Goal: Obtain resource: Obtain resource

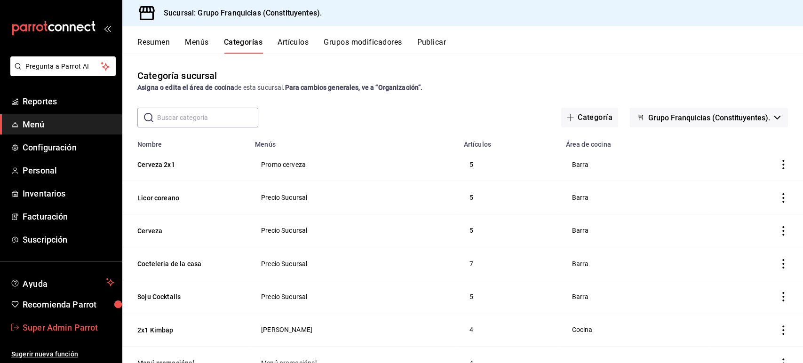
click at [52, 331] on span "Super Admin Parrot" at bounding box center [69, 327] width 92 height 13
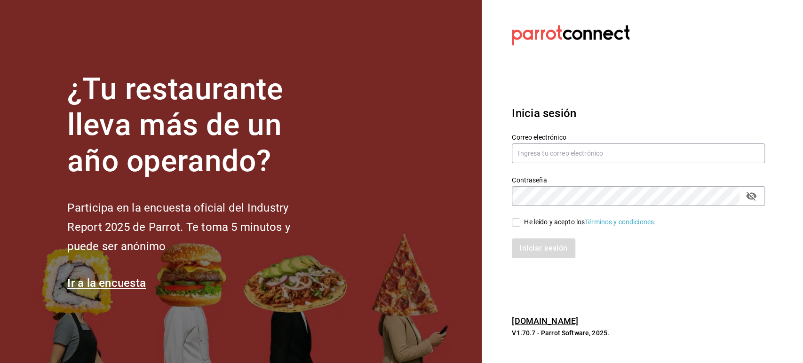
click at [543, 142] on div "Correo electrónico" at bounding box center [638, 148] width 253 height 31
click at [553, 153] on input "text" at bounding box center [638, 153] width 253 height 20
paste input "[EMAIL_ADDRESS][DOMAIN_NAME]"
type input "[EMAIL_ADDRESS][DOMAIN_NAME]"
click at [512, 220] on input "He leído y acepto los Términos y condiciones." at bounding box center [516, 222] width 8 height 8
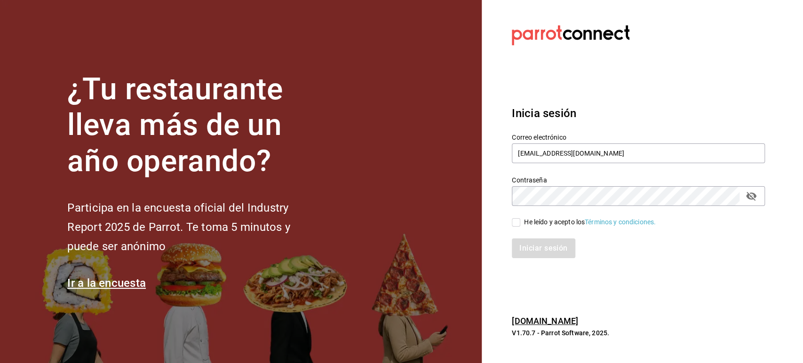
checkbox input "true"
click at [536, 258] on button "Iniciar sesión" at bounding box center [544, 248] width 64 height 20
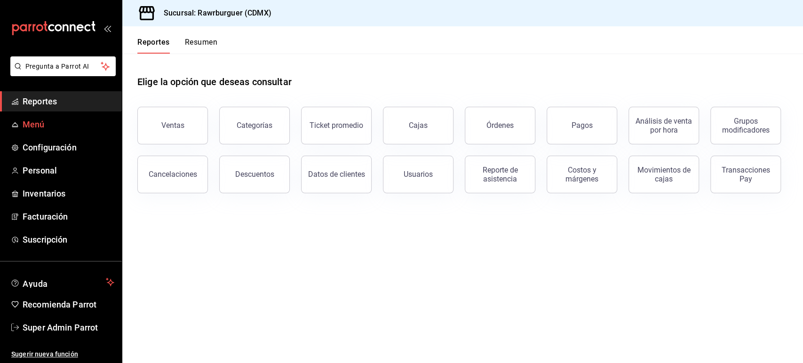
click at [35, 123] on span "Menú" at bounding box center [69, 124] width 92 height 13
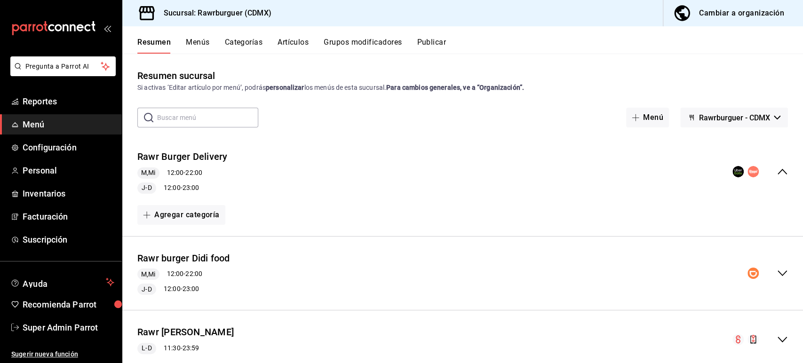
click at [749, 120] on span "Rawrburguer - CDMX" at bounding box center [734, 117] width 71 height 9
click at [725, 69] on div at bounding box center [401, 181] width 803 height 363
click at [726, 17] on div "Cambiar a organización" at bounding box center [741, 13] width 85 height 13
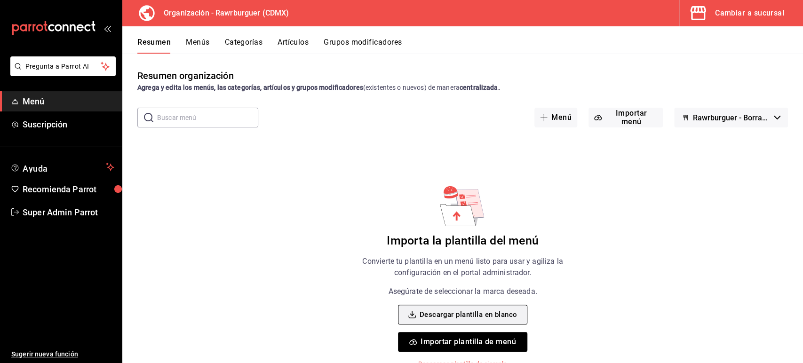
click at [450, 317] on button "Descargar plantilla en blanco" at bounding box center [462, 315] width 129 height 20
